Goal: Navigation & Orientation: Find specific page/section

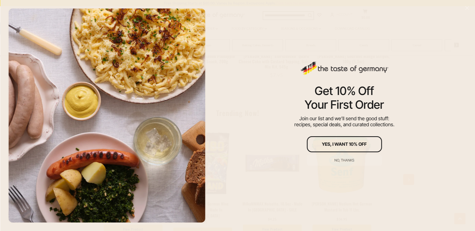
scroll to position [759, 0]
click at [346, 159] on div "No, thanks" at bounding box center [344, 161] width 20 height 4
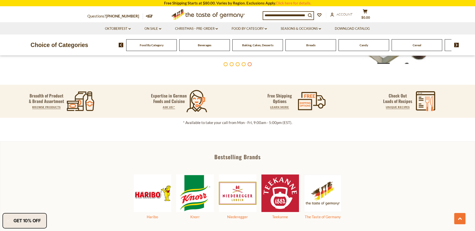
scroll to position [183, 0]
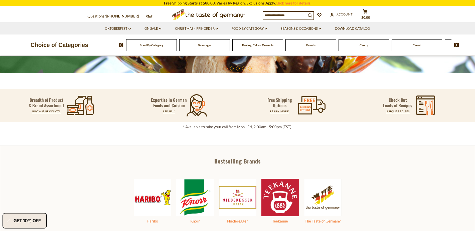
click at [177, 46] on div "Candy" at bounding box center [151, 45] width 51 height 12
click at [177, 45] on div "Candy" at bounding box center [151, 45] width 51 height 12
click at [457, 46] on img at bounding box center [456, 45] width 5 height 5
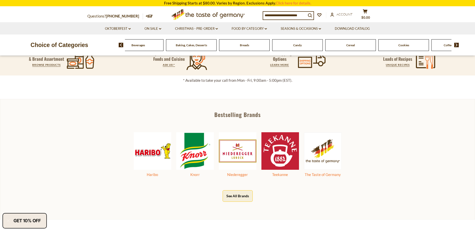
scroll to position [233, 0]
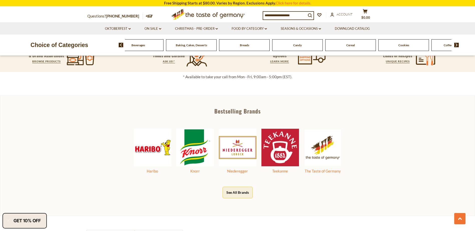
click at [239, 191] on button "See All Brands" at bounding box center [238, 192] width 30 height 11
